Goal: Submit feedback/report problem: Submit feedback/report problem

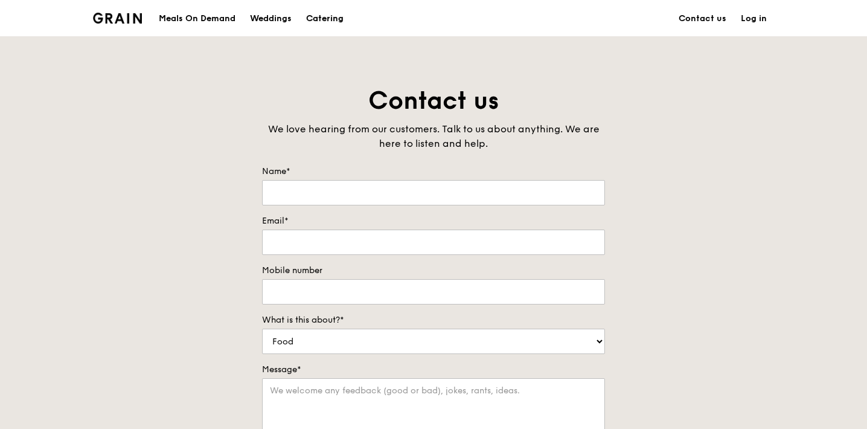
click at [336, 21] on div "Catering" at bounding box center [324, 19] width 37 height 36
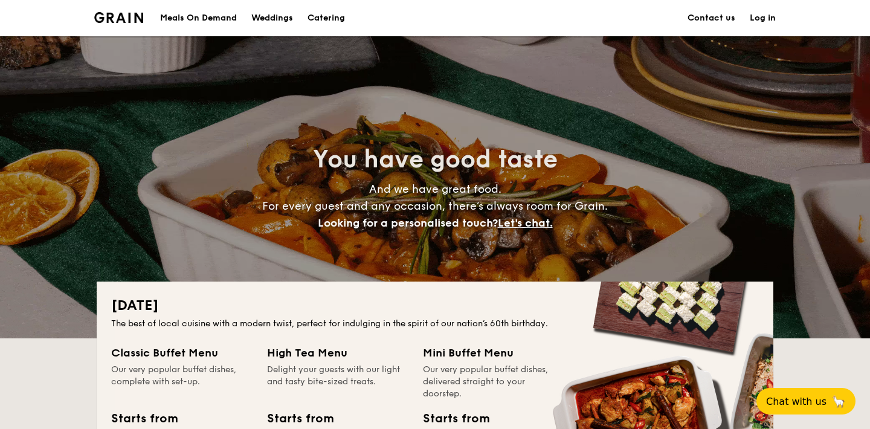
click at [149, 14] on li at bounding box center [123, 18] width 59 height 36
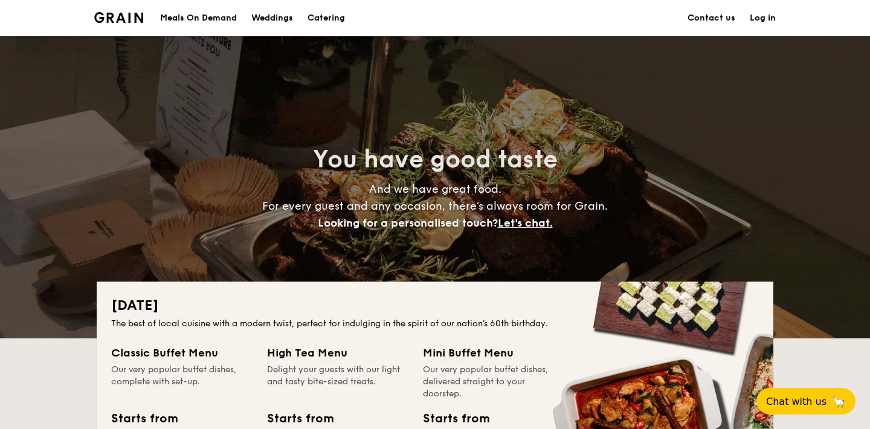
click at [132, 15] on img at bounding box center [118, 17] width 49 height 11
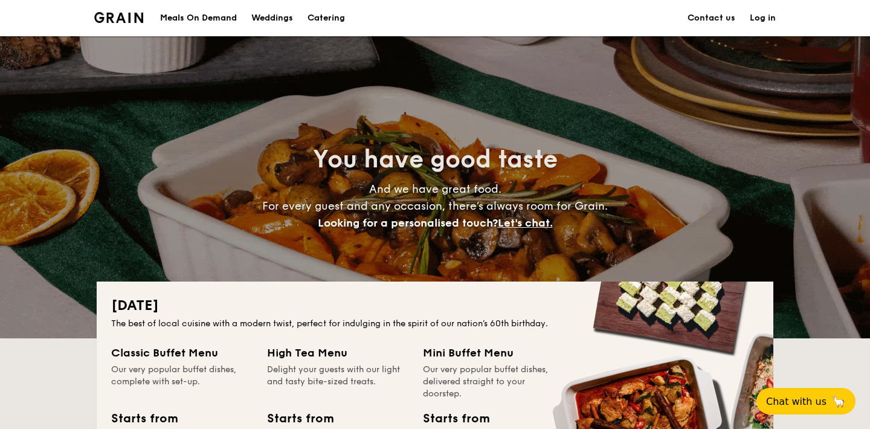
click at [214, 12] on div "Meals On Demand" at bounding box center [198, 18] width 77 height 36
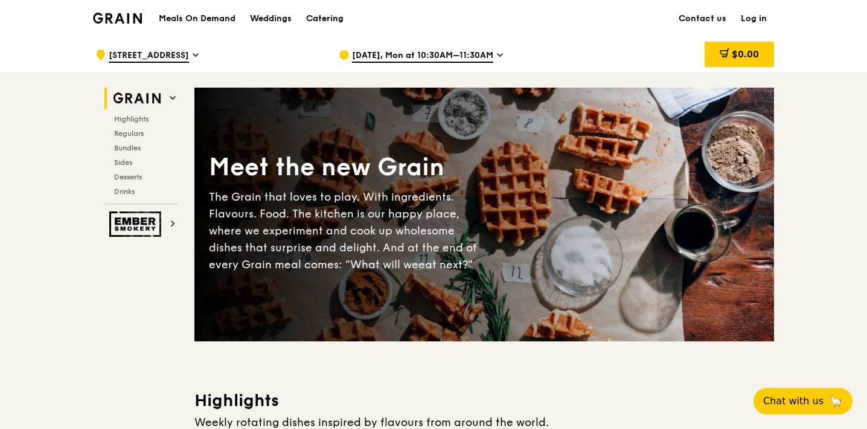
click at [325, 19] on div "Catering" at bounding box center [324, 19] width 37 height 36
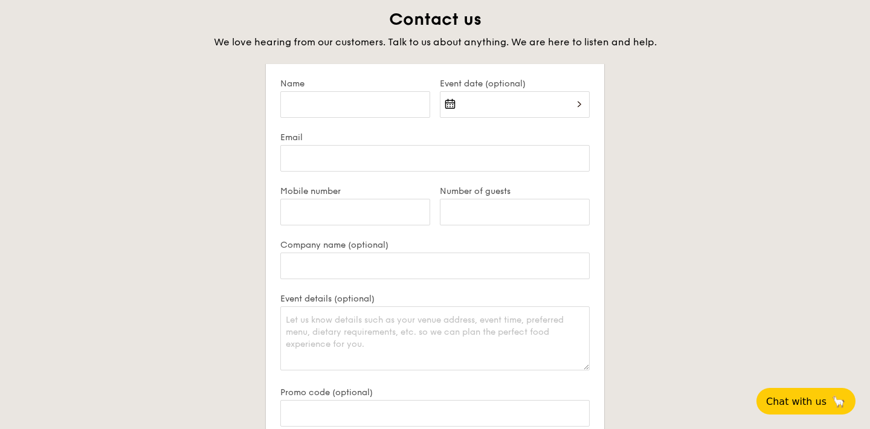
scroll to position [2368, 0]
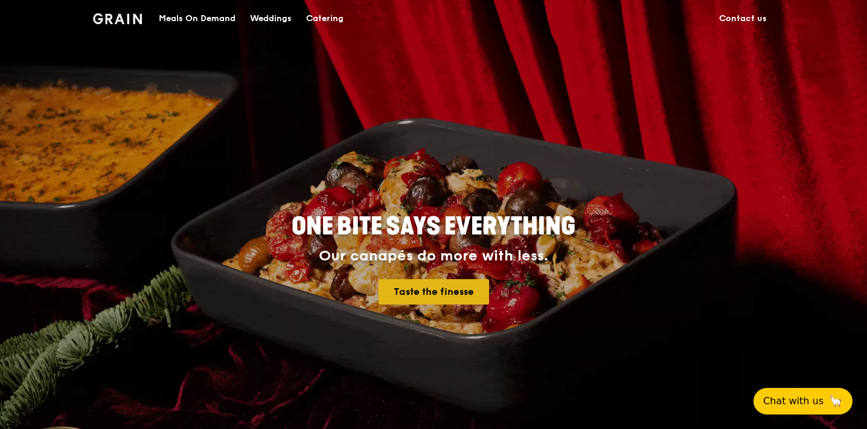
click at [410, 309] on div "ONE BITE SAYS EVERYTHING Our canapés do more with less. Taste the finesse" at bounding box center [434, 259] width 544 height 99
click at [410, 301] on link "Taste the finesse" at bounding box center [434, 291] width 111 height 25
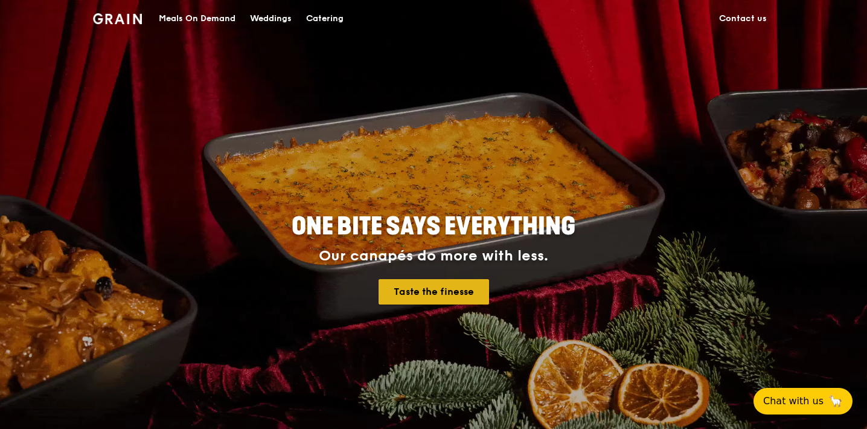
click at [440, 291] on link "Taste the finesse" at bounding box center [434, 291] width 111 height 25
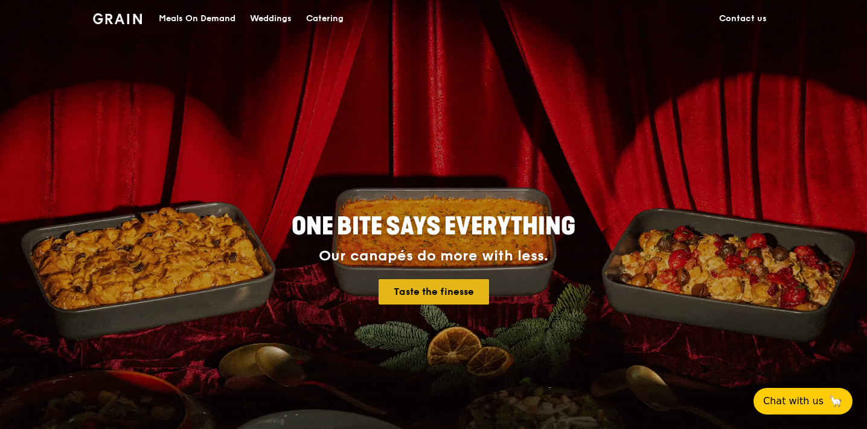
click at [440, 291] on link "Taste the finesse" at bounding box center [434, 291] width 111 height 25
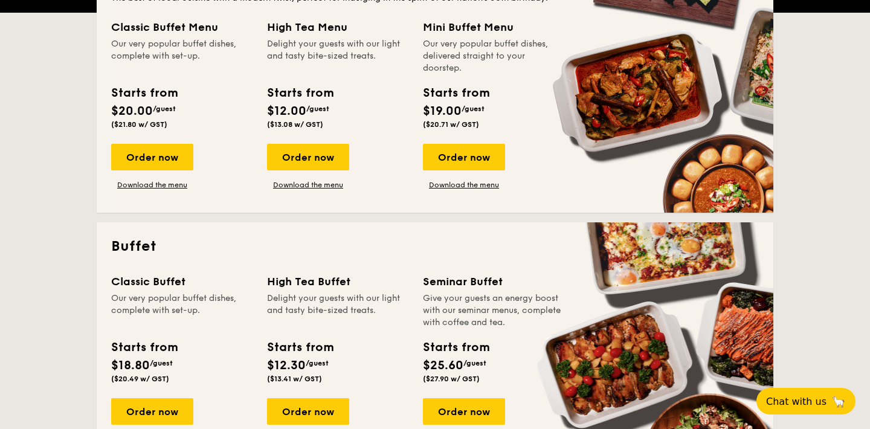
scroll to position [44, 0]
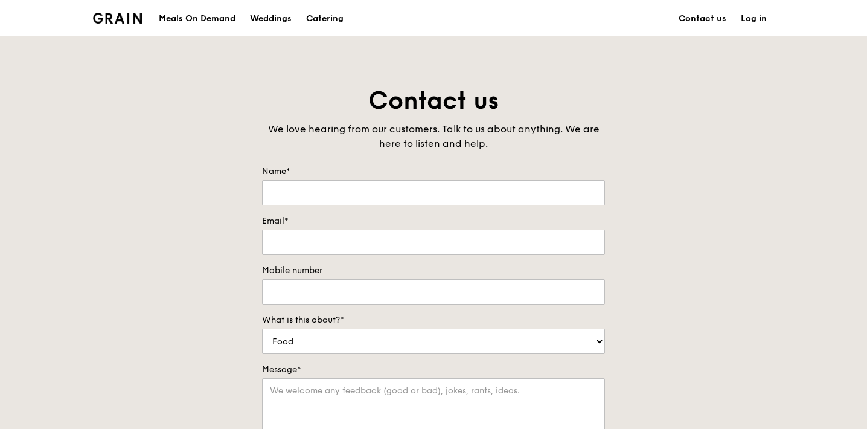
click at [676, 157] on div "Contact us We love hearing from our customers. Talk to us about anything. We ar…" at bounding box center [433, 337] width 867 height 505
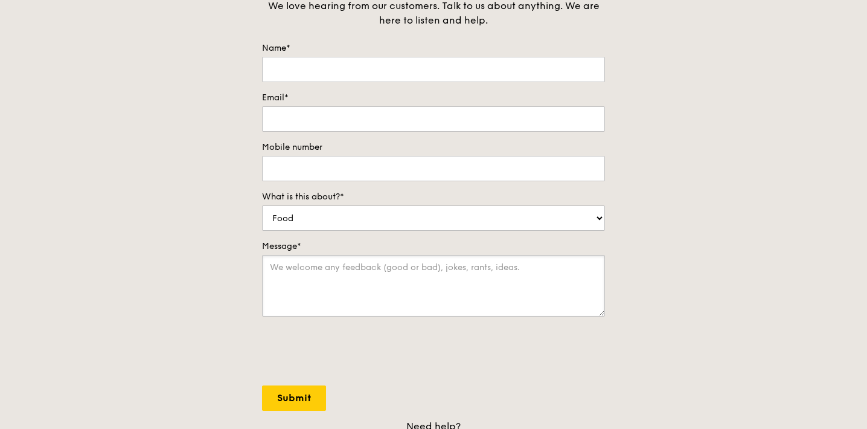
click at [523, 312] on textarea "Message*" at bounding box center [433, 286] width 343 height 62
click at [489, 222] on select "Food Service Billing/Payment Catering Others" at bounding box center [433, 217] width 343 height 25
click at [465, 164] on input "Mobile number" at bounding box center [433, 168] width 343 height 25
click at [680, 79] on div "Contact us We love hearing from our customers. Talk to us about anything. We ar…" at bounding box center [433, 213] width 867 height 505
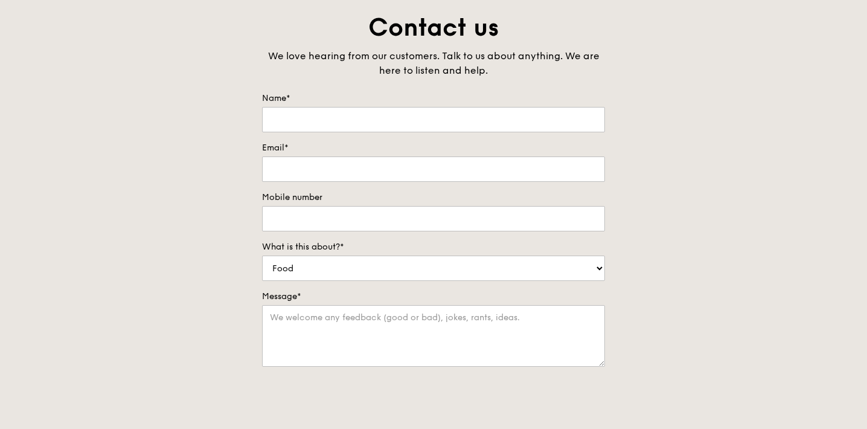
scroll to position [0, 0]
